Goal: Information Seeking & Learning: Learn about a topic

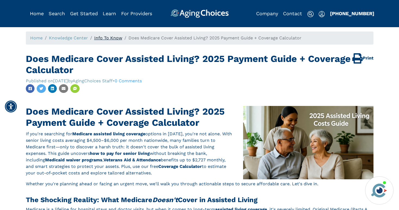
click at [101, 39] on link "Info To Know" at bounding box center [108, 37] width 28 height 5
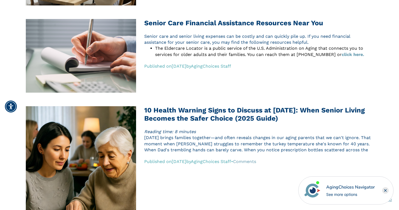
scroll to position [235, 0]
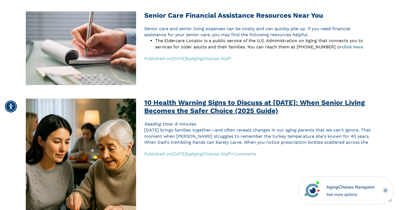
click at [168, 110] on h2 "10 Health Warning Signs to Discuss at [DATE]: When Senior Living Becomes the Sa…" at bounding box center [258, 107] width 229 height 16
